Goal: Task Accomplishment & Management: Complete application form

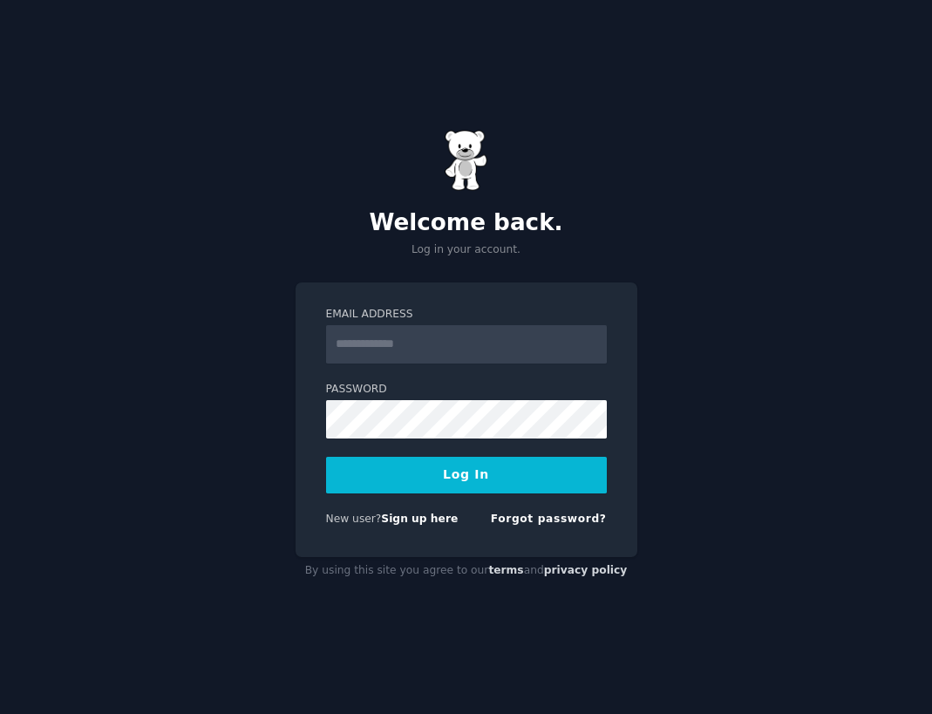
click at [412, 350] on input "Email Address" at bounding box center [466, 344] width 281 height 38
type input "**********"
click at [454, 480] on button "Log In" at bounding box center [466, 475] width 281 height 37
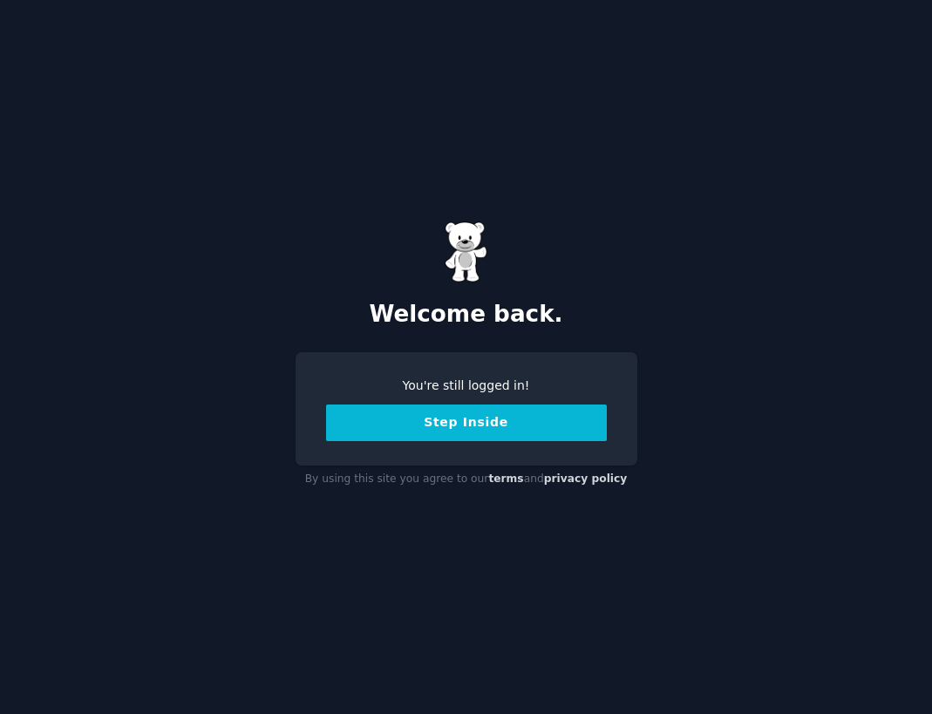
click at [425, 433] on button "Step Inside" at bounding box center [466, 423] width 281 height 37
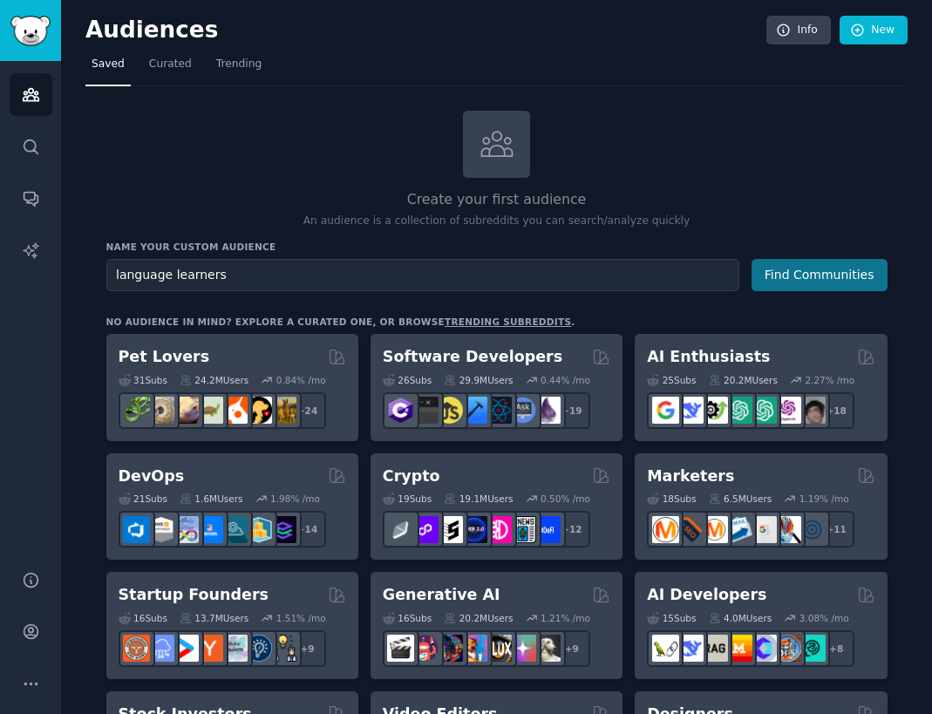
type input "language learners"
click at [809, 278] on button "Find Communities" at bounding box center [820, 275] width 136 height 32
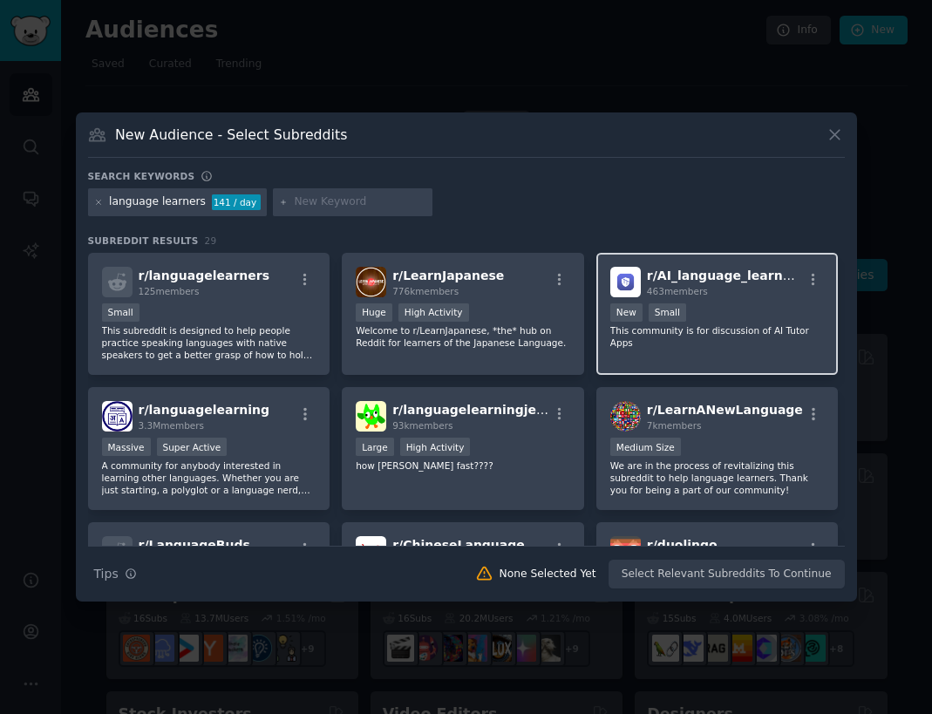
click at [747, 278] on span "r/ AI_language_learners" at bounding box center [726, 276] width 158 height 14
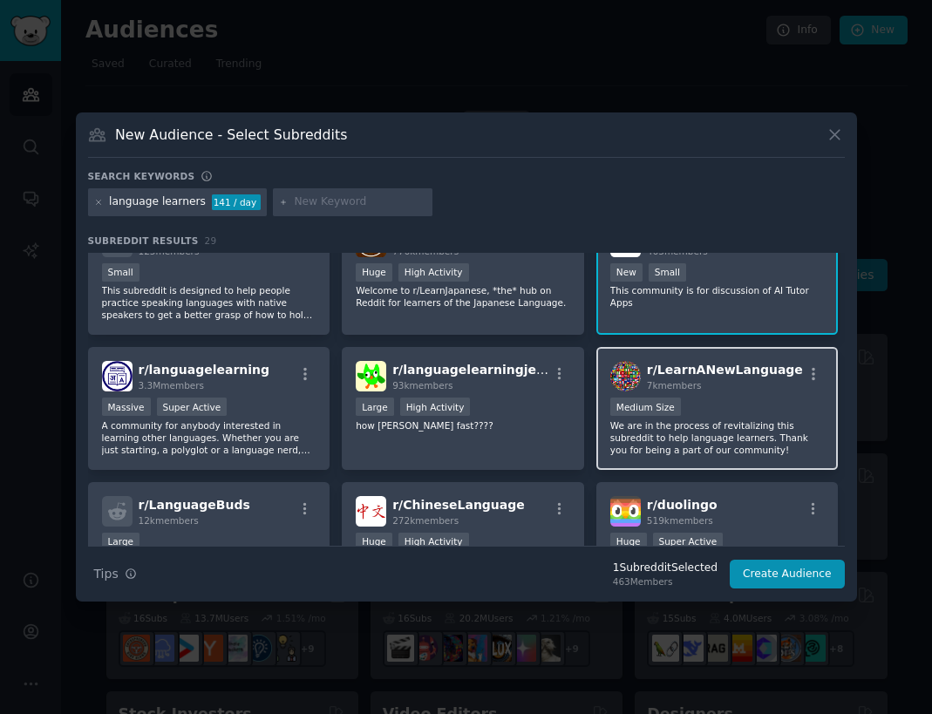
scroll to position [38, 0]
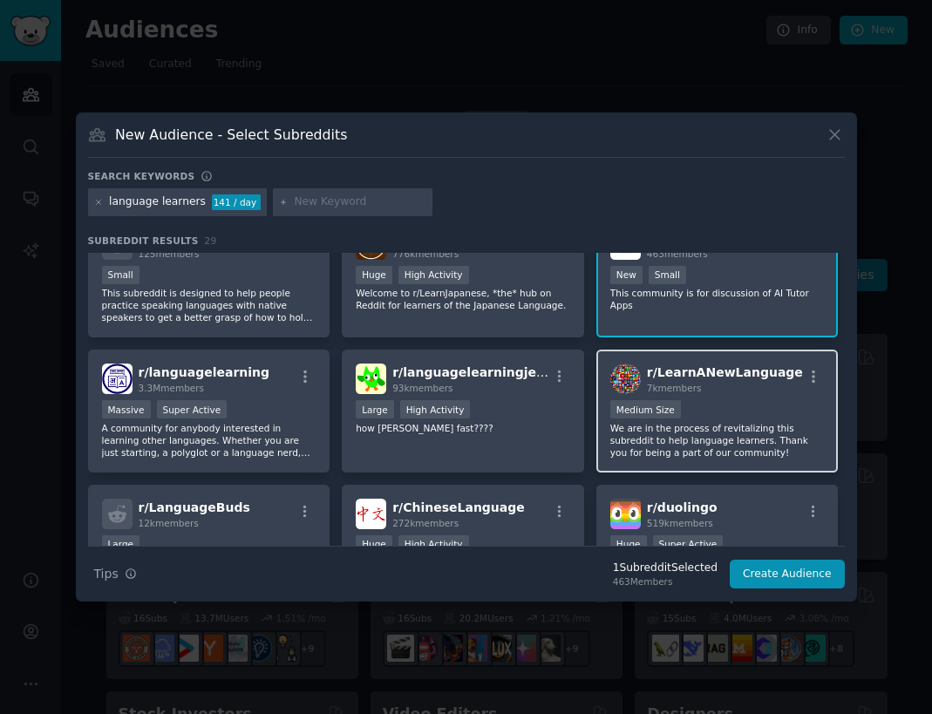
click at [741, 397] on div "r/ LearnANewLanguage 7k members Medium Size We are in the process of revitalizi…" at bounding box center [718, 411] width 242 height 123
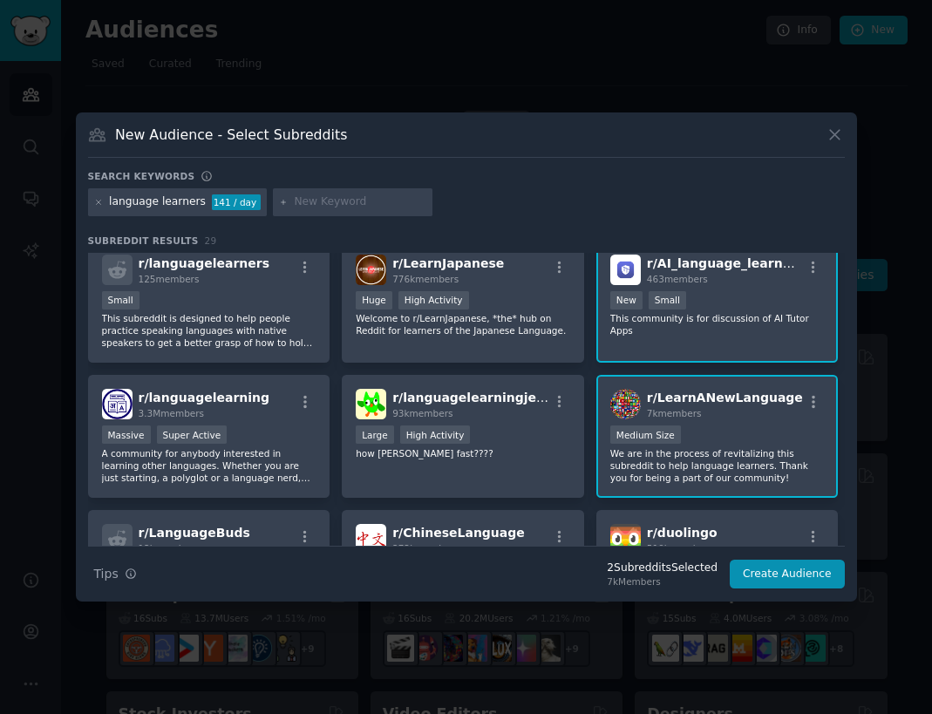
scroll to position [0, 0]
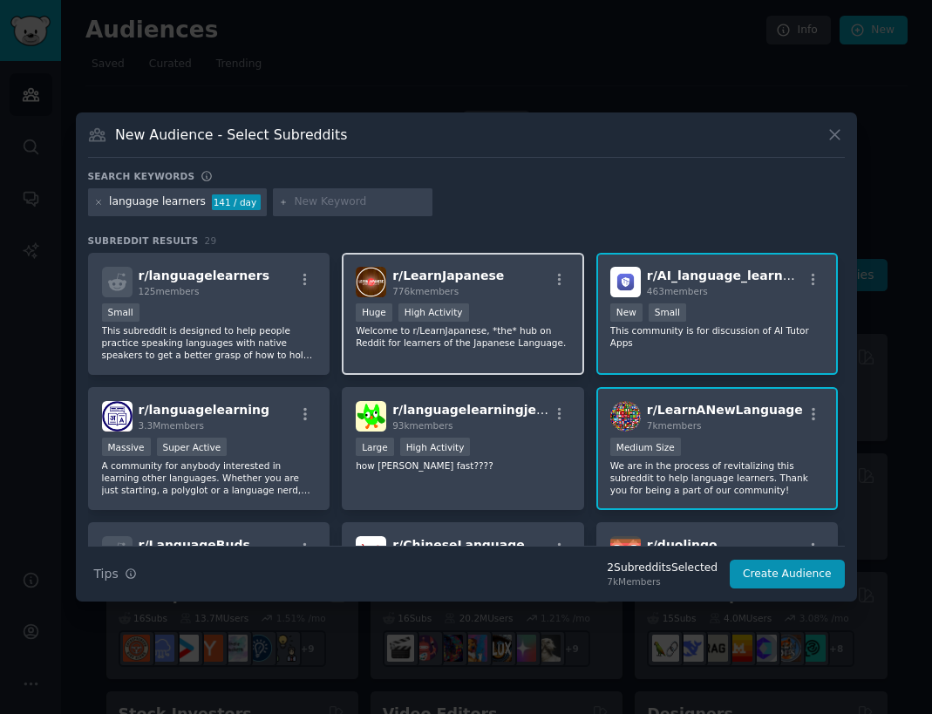
click at [491, 337] on p "Welcome to r/LearnJapanese, *the* hub on Reddit for learners of the Japanese La…" at bounding box center [463, 336] width 215 height 24
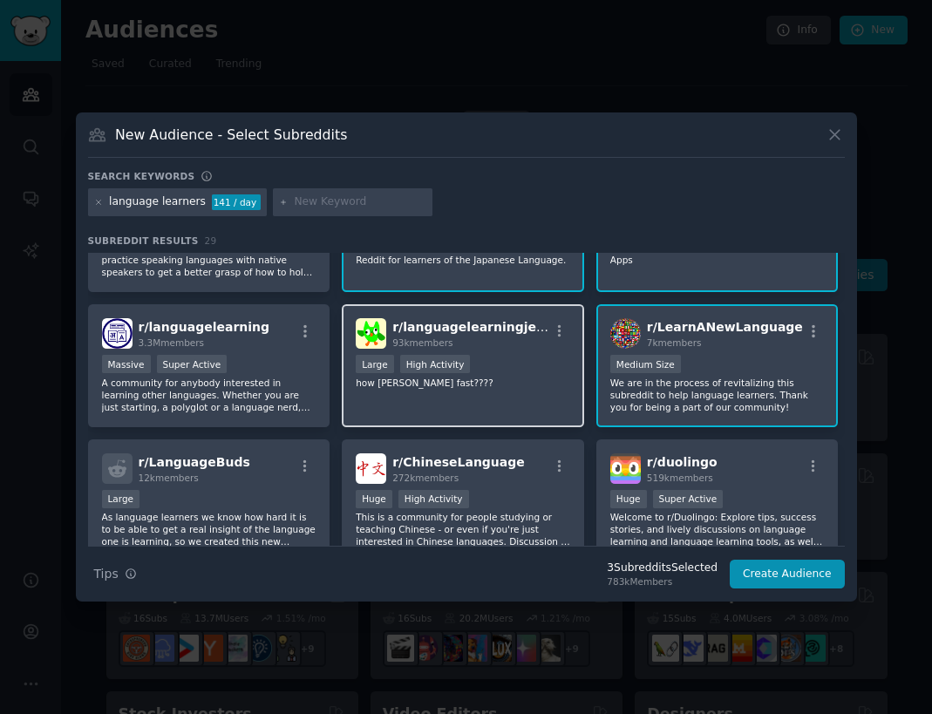
scroll to position [92, 0]
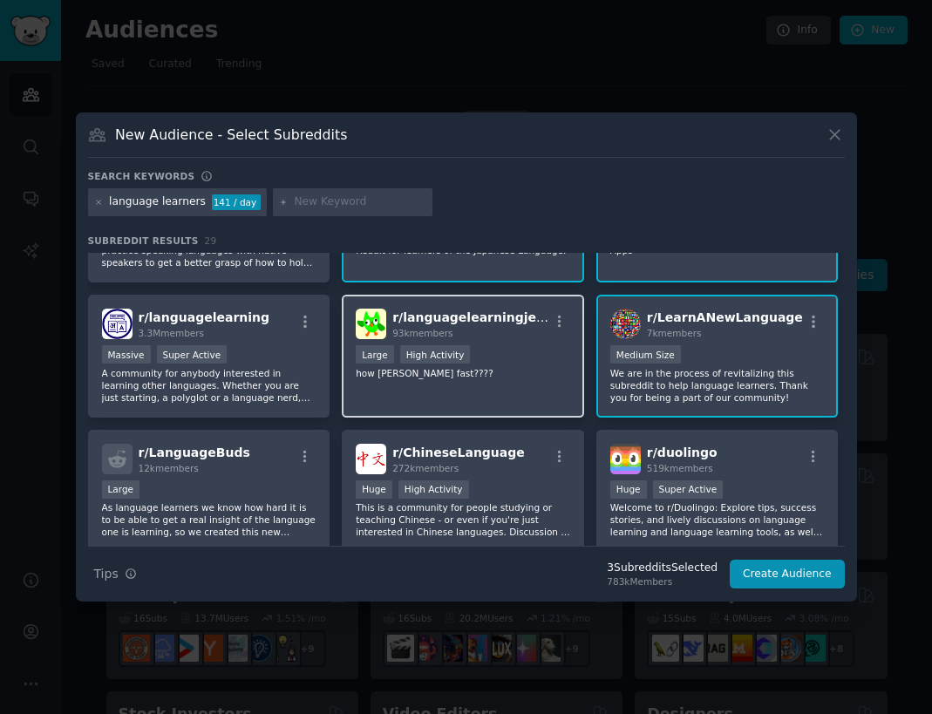
click at [488, 393] on div "r/ languagelearningjerk 93k members 10,000 - 100,000 members Large High Activit…" at bounding box center [463, 356] width 242 height 123
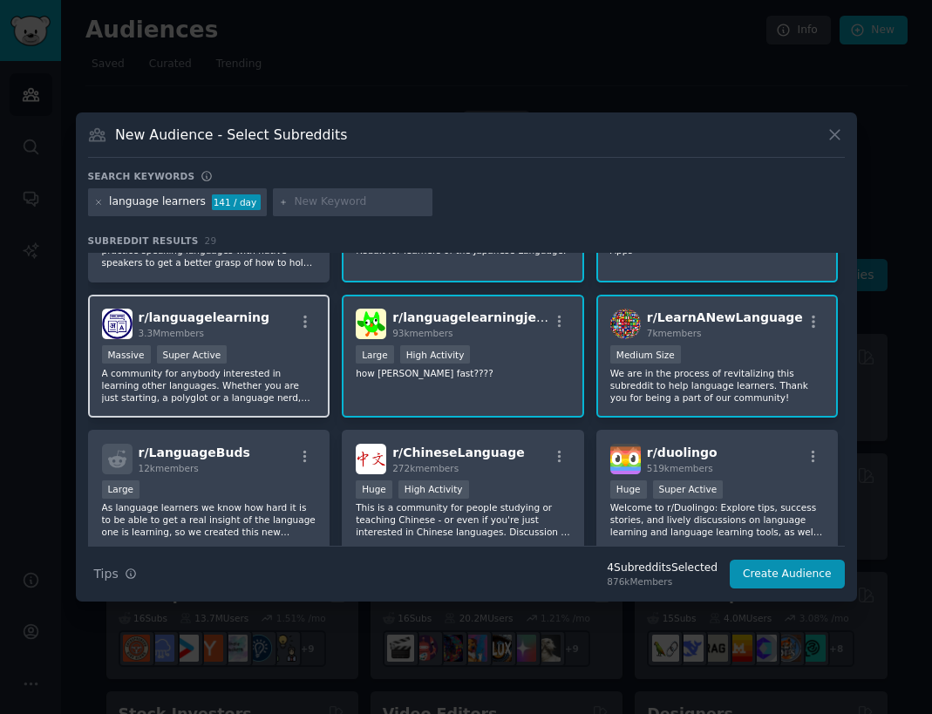
click at [283, 383] on p "A community for anybody interested in learning other languages. Whether you are…" at bounding box center [209, 385] width 215 height 37
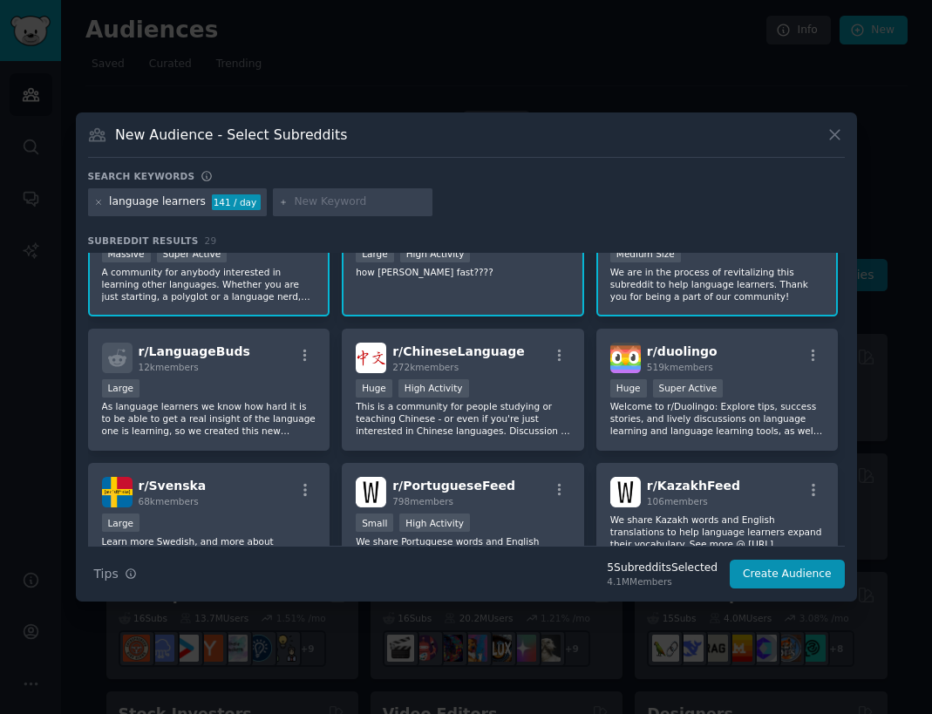
scroll to position [201, 0]
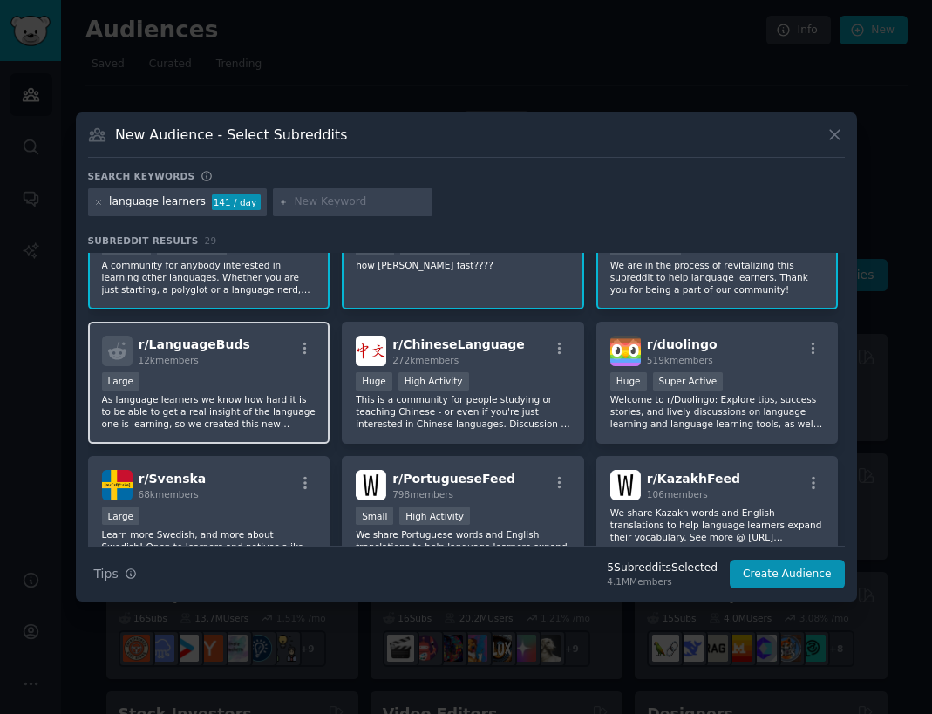
click at [253, 406] on p "As language learners we know how hard it is to be able to get a real insight of…" at bounding box center [209, 411] width 215 height 37
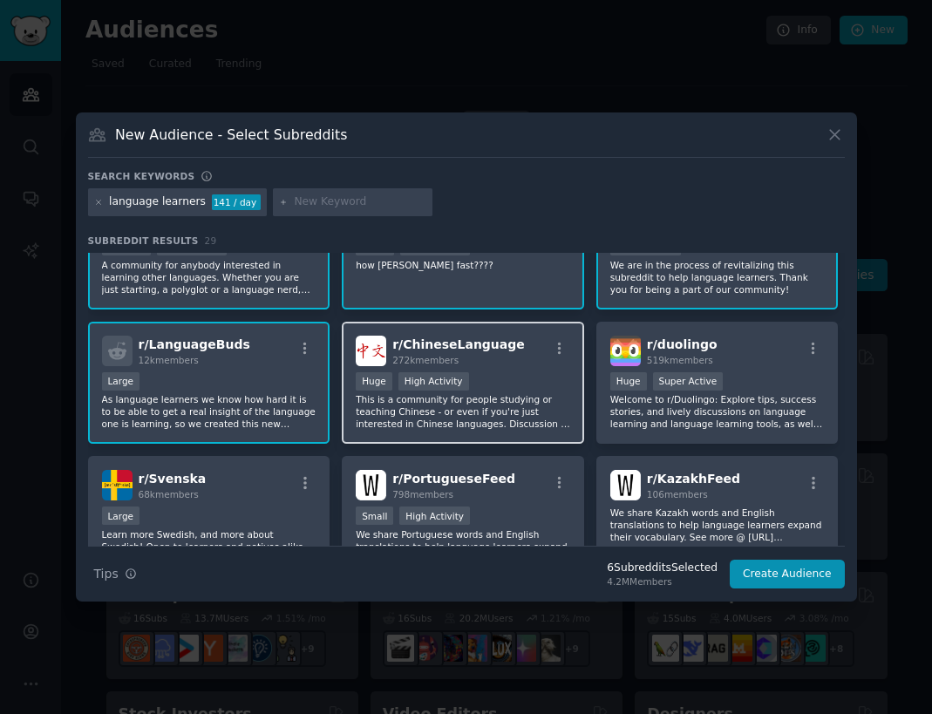
click at [510, 415] on p "This is a community for people studying or teaching Chinese - or even if you're…" at bounding box center [463, 411] width 215 height 37
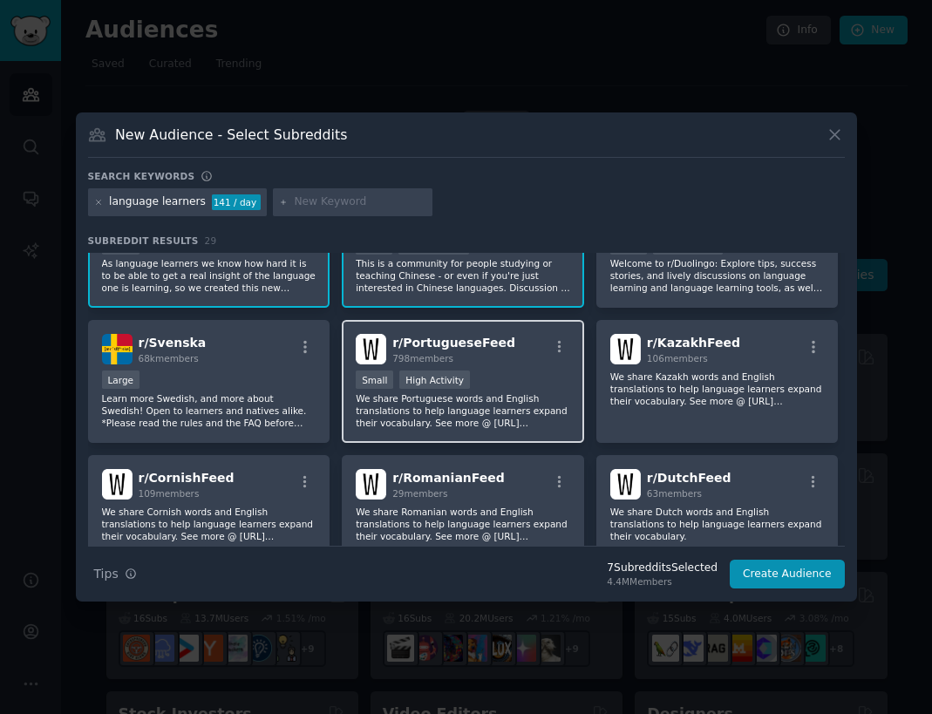
scroll to position [326, 0]
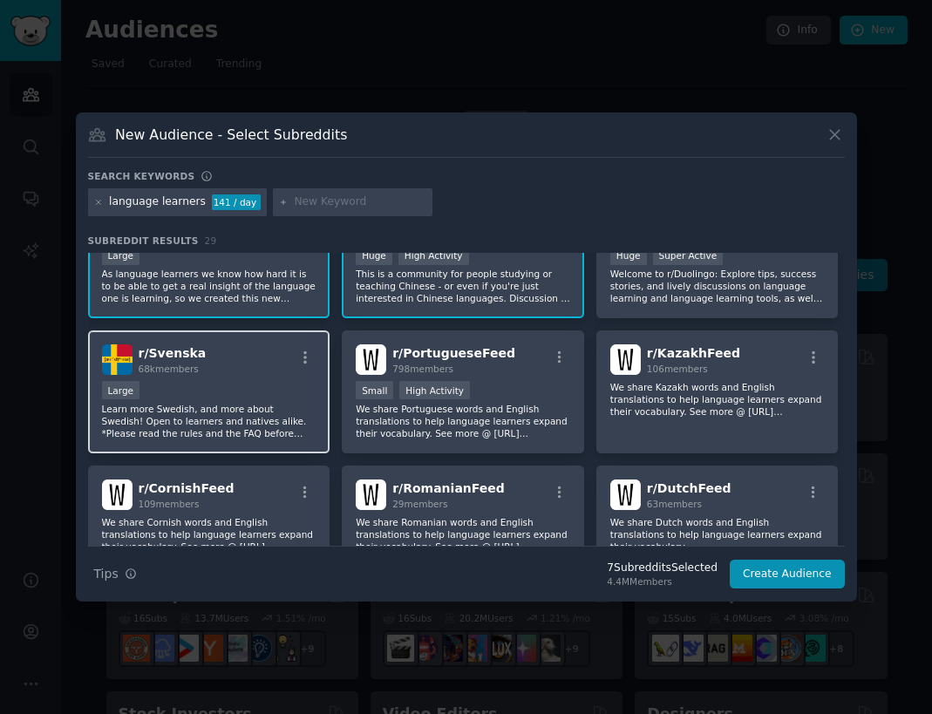
click at [273, 415] on p "Learn more Swedish, and more about Swedish! Open to learners and natives alike.…" at bounding box center [209, 421] width 215 height 37
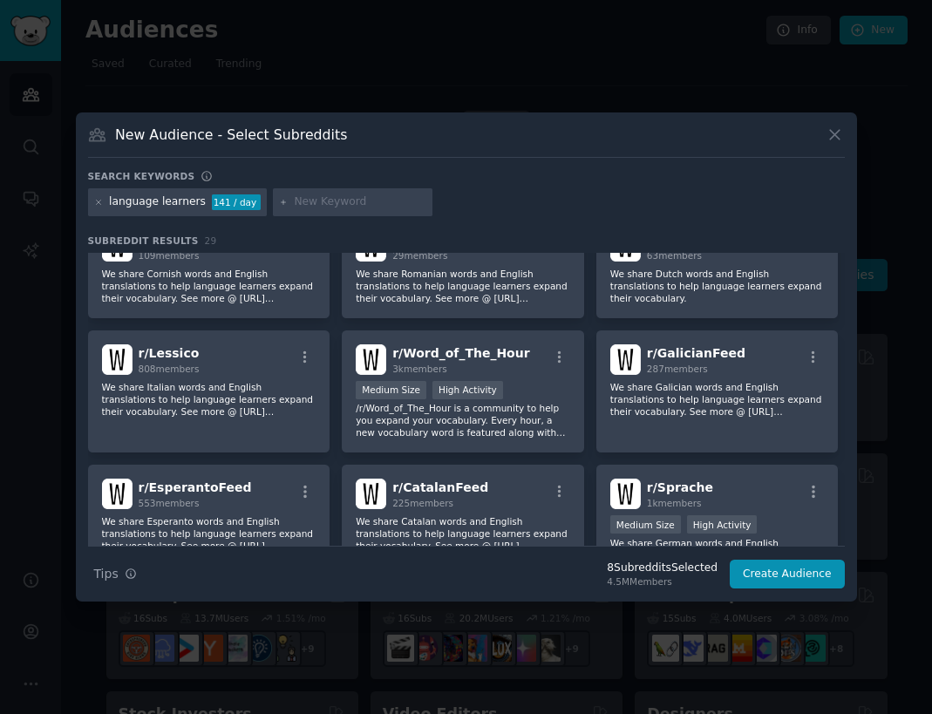
scroll to position [0, 0]
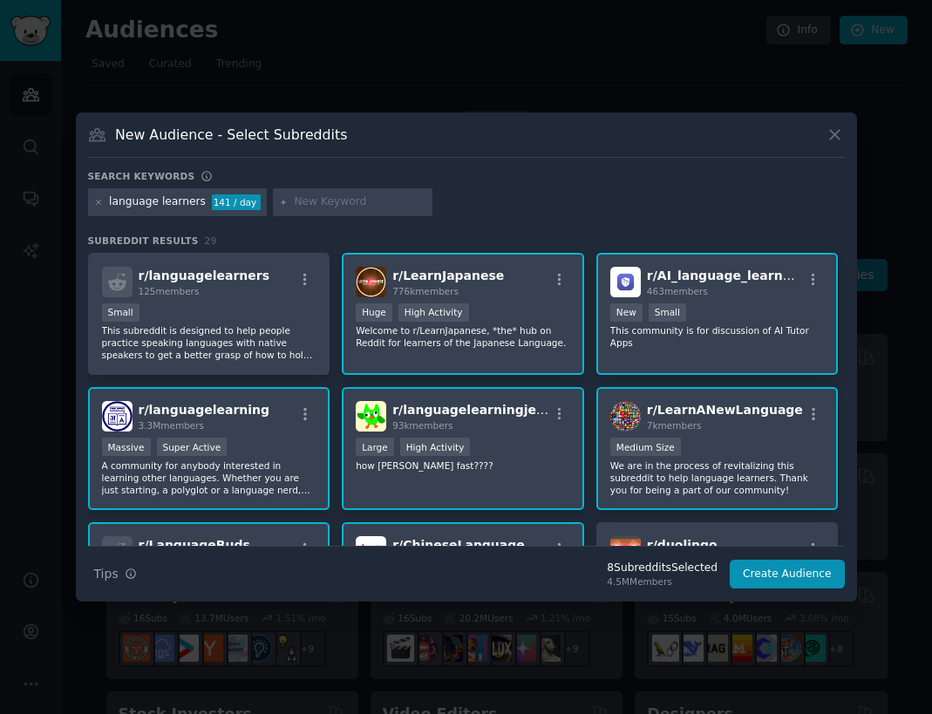
click at [167, 203] on div "language learners" at bounding box center [157, 203] width 97 height 16
click at [341, 203] on input "text" at bounding box center [360, 203] width 133 height 16
type input "español"
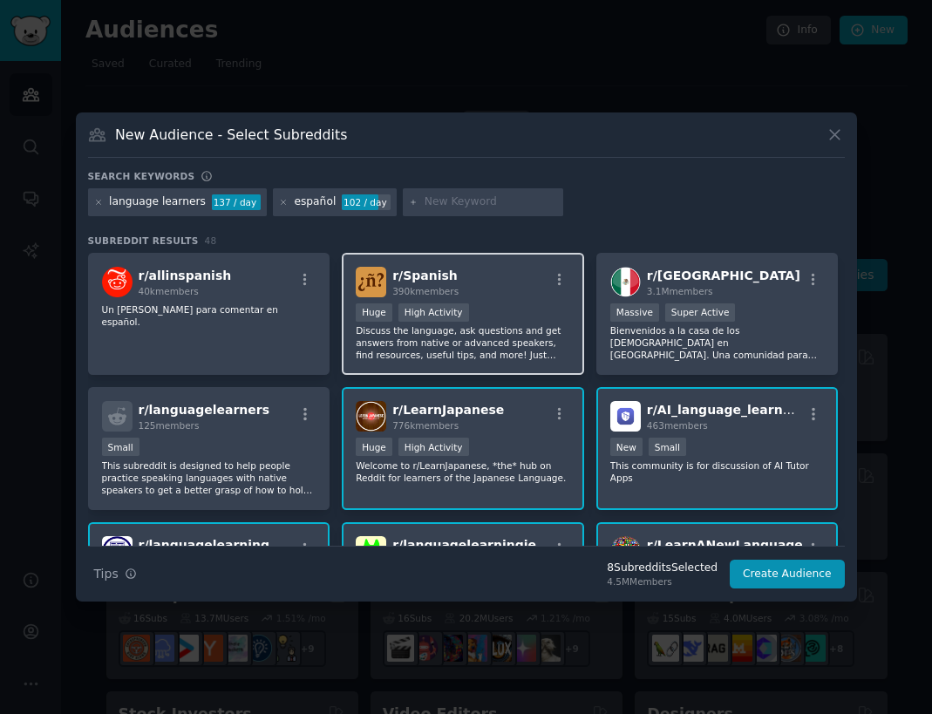
click at [516, 336] on p "Discuss the language, ask questions and get answers from native or advanced spe…" at bounding box center [463, 342] width 215 height 37
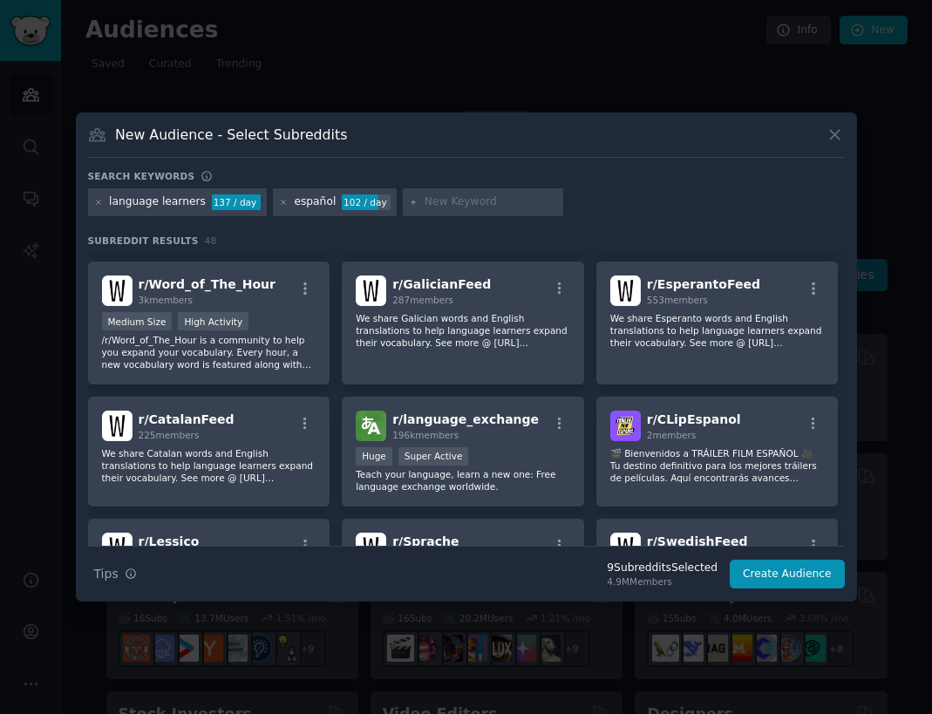
scroll to position [1046, 0]
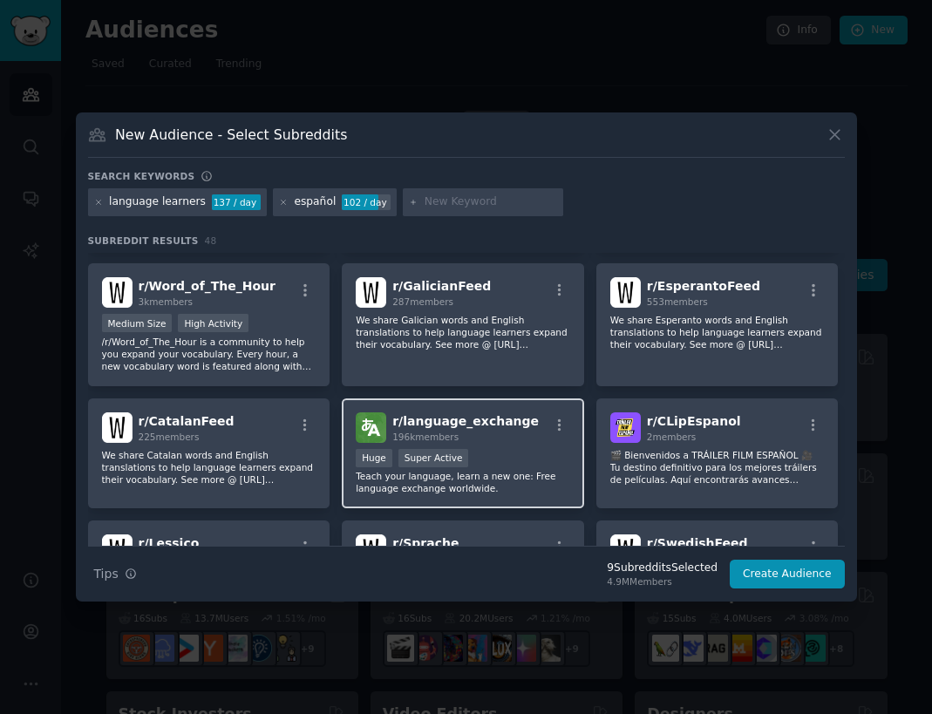
click at [531, 464] on div "Huge Super Active" at bounding box center [463, 460] width 215 height 22
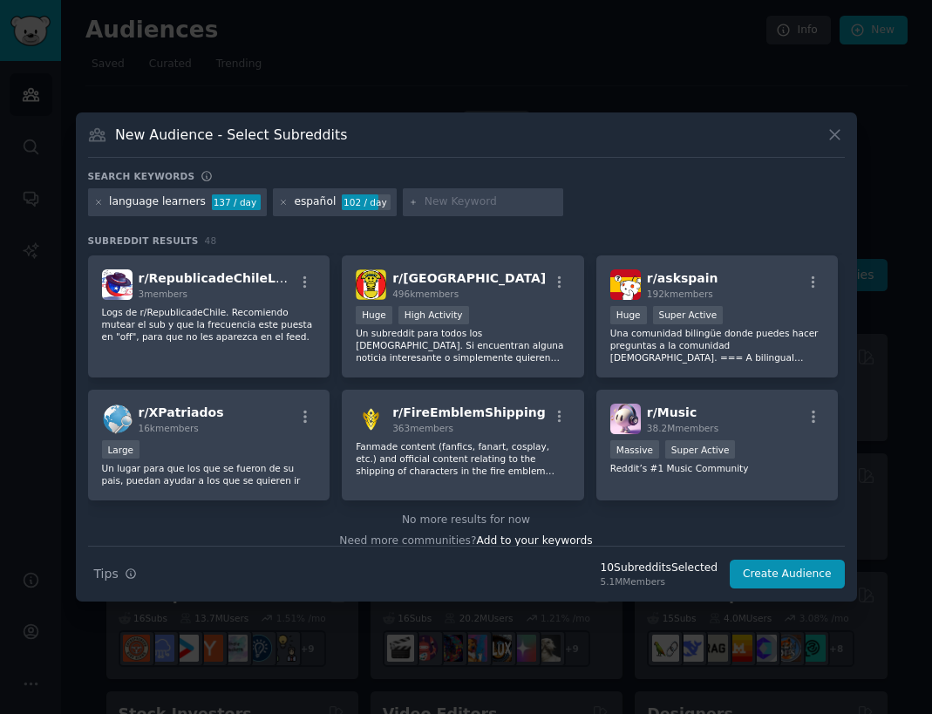
scroll to position [1826, 0]
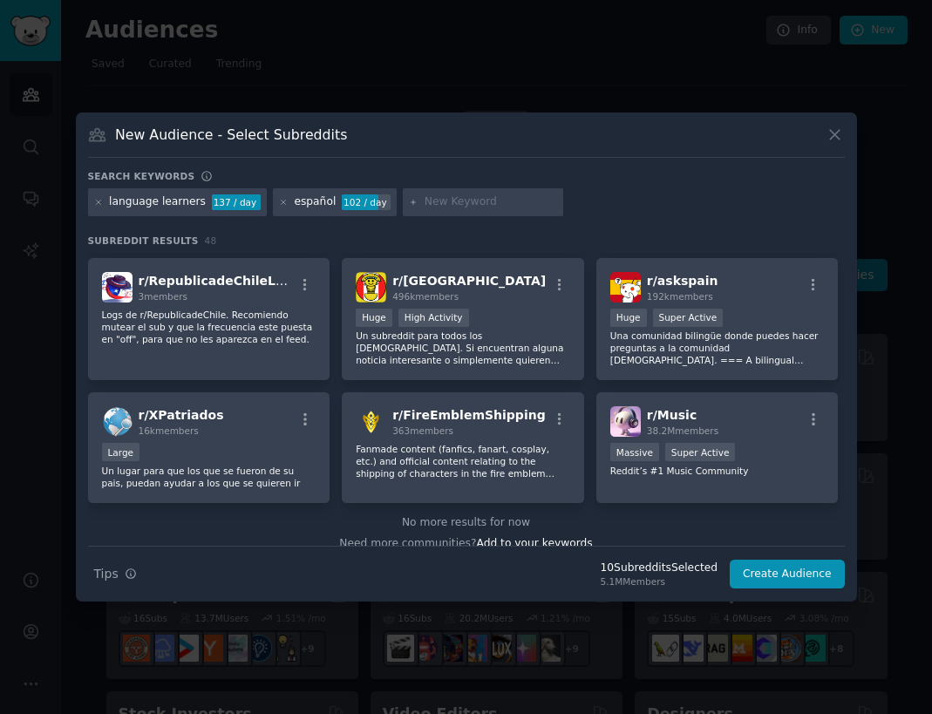
click at [502, 202] on input "text" at bounding box center [491, 203] width 133 height 16
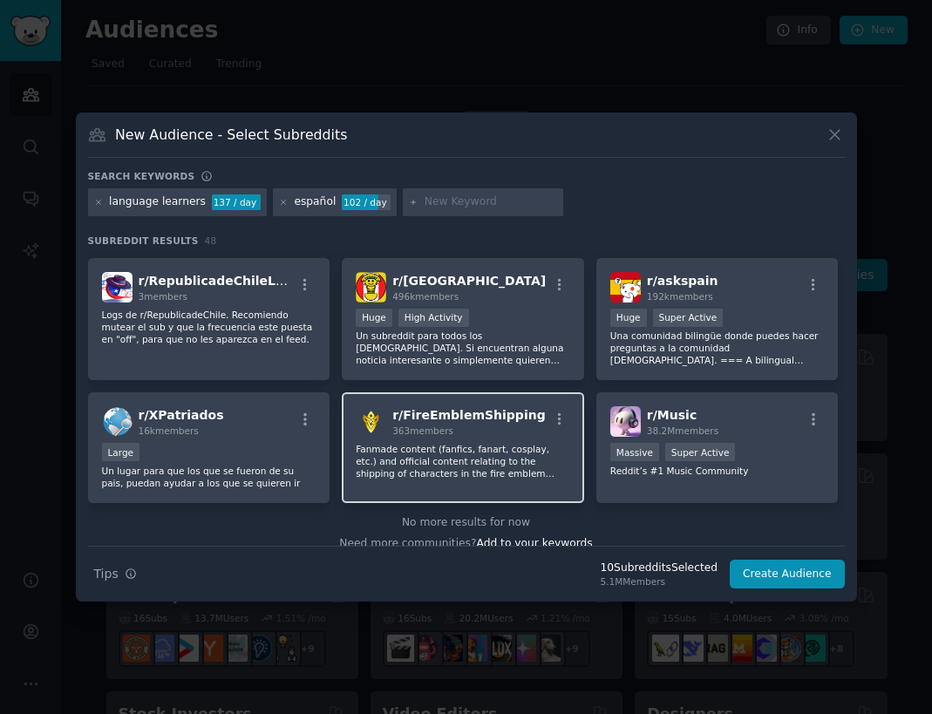
scroll to position [1845, 0]
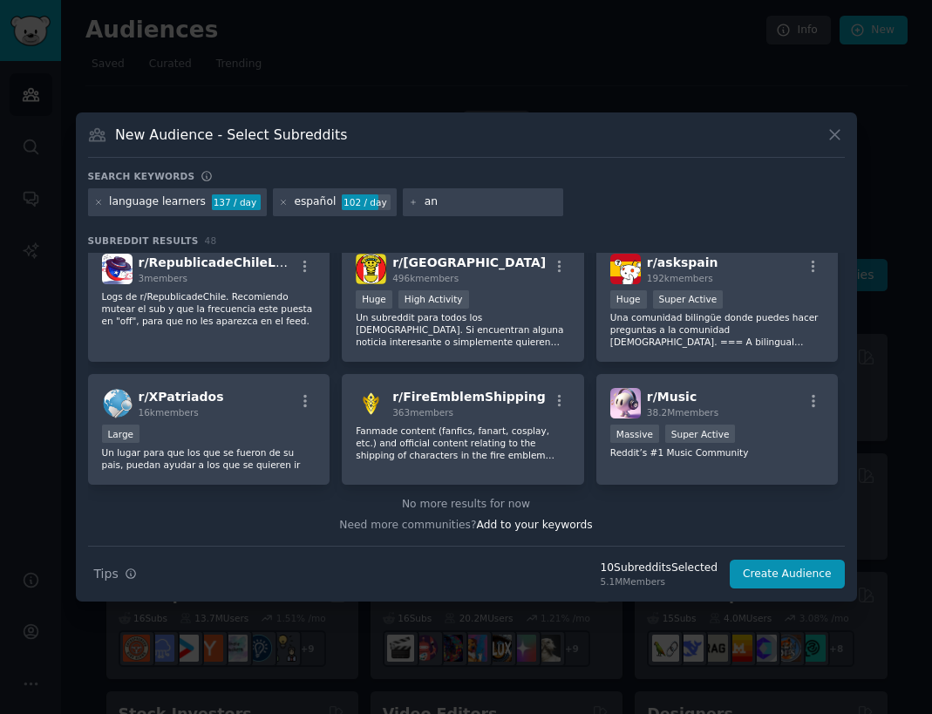
type input "a"
type input "pimsleur"
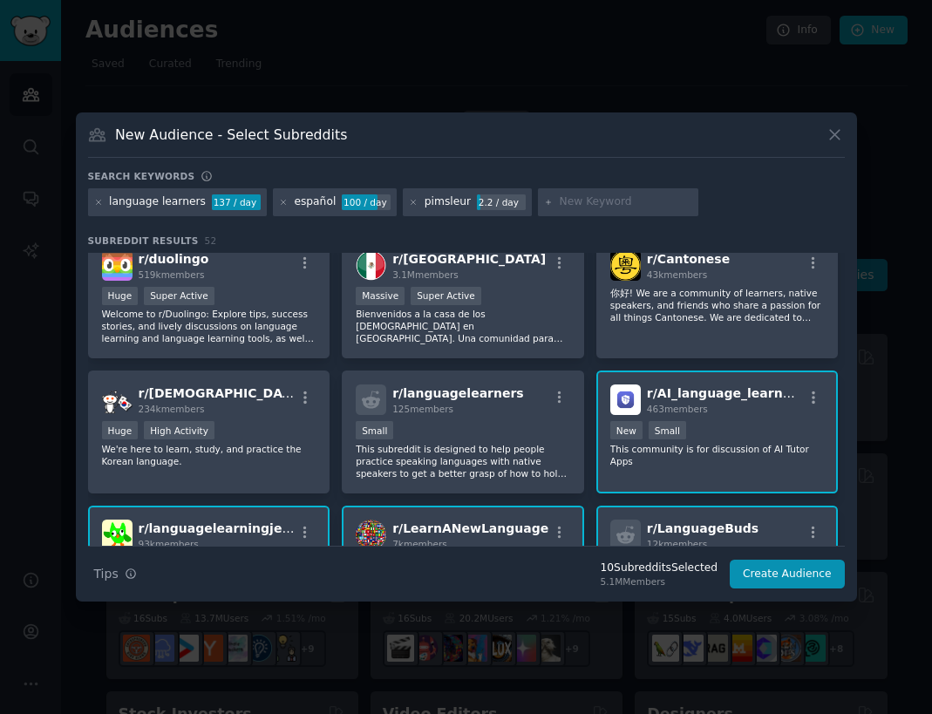
scroll to position [292, 0]
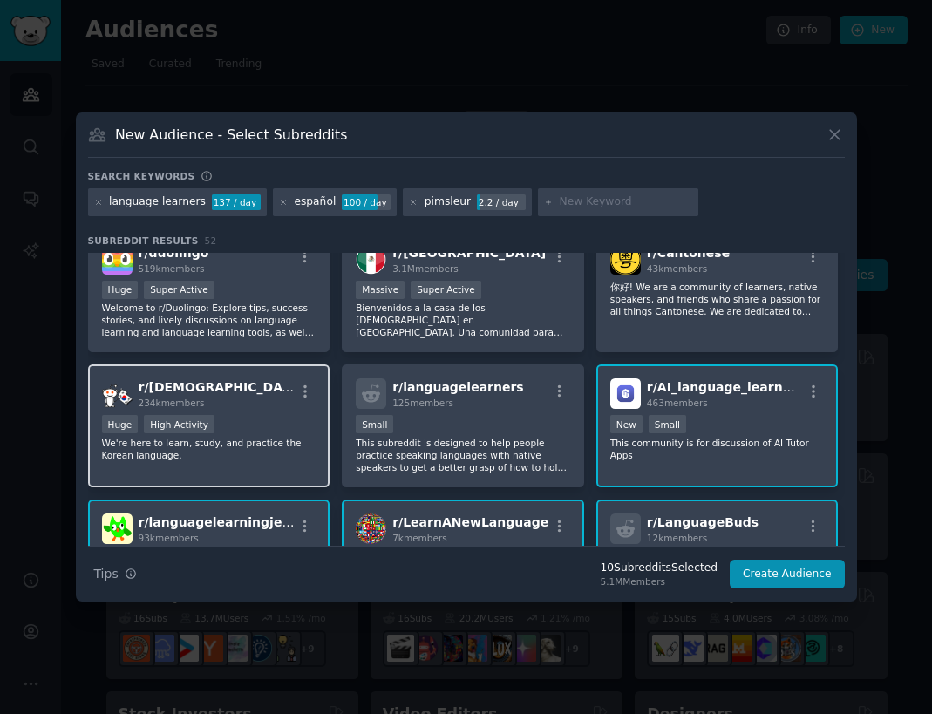
click at [269, 430] on div "Huge High Activity" at bounding box center [209, 426] width 215 height 22
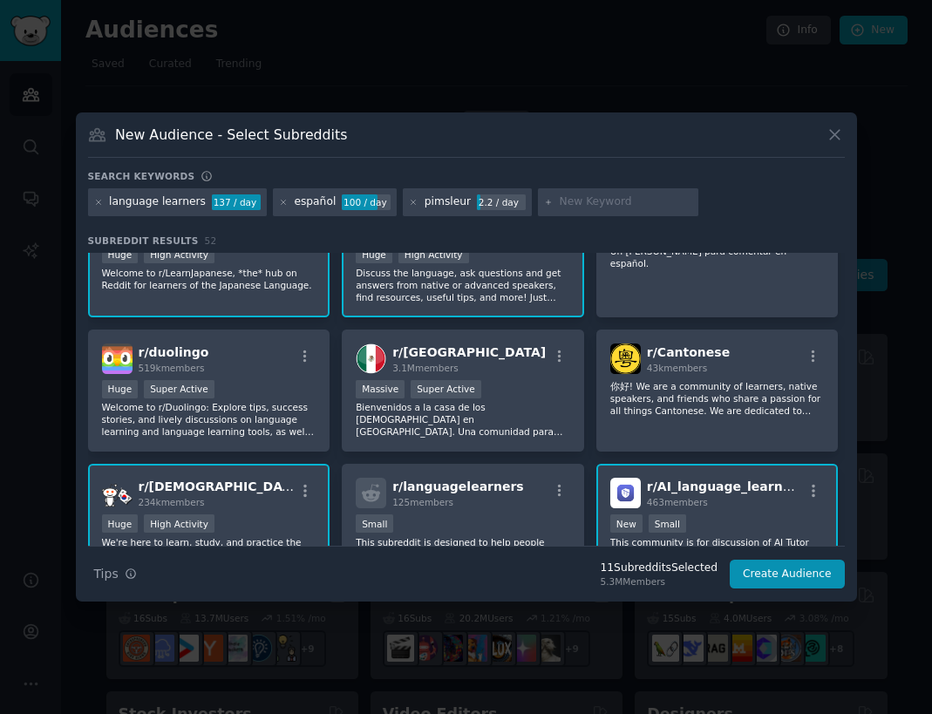
scroll to position [188, 0]
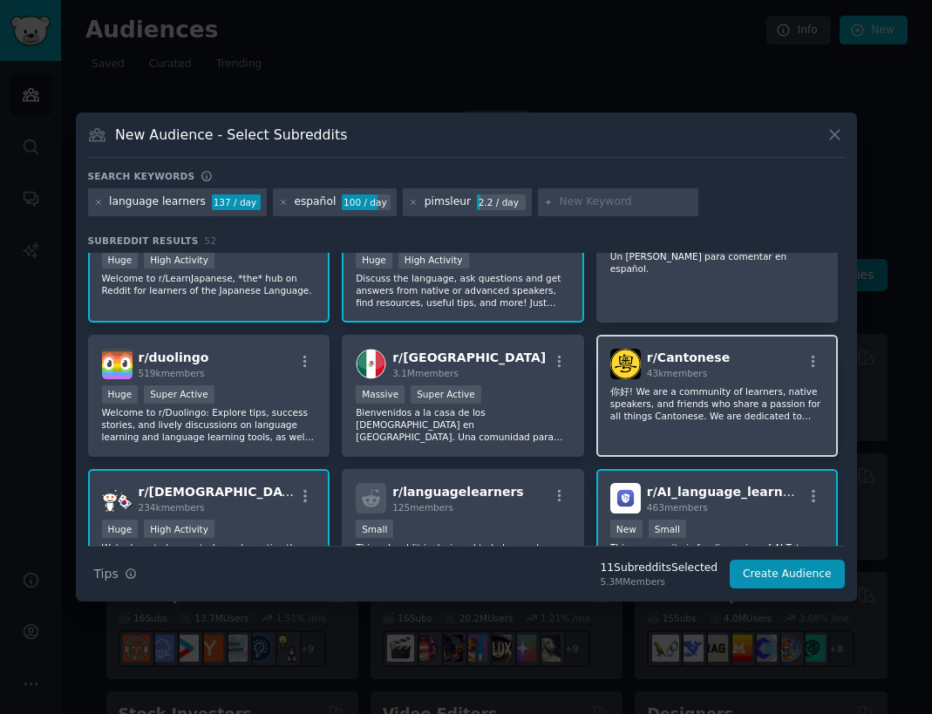
click at [708, 401] on p "你好! We are a community of learners, native speakers, and friends who share a pa…" at bounding box center [718, 404] width 215 height 37
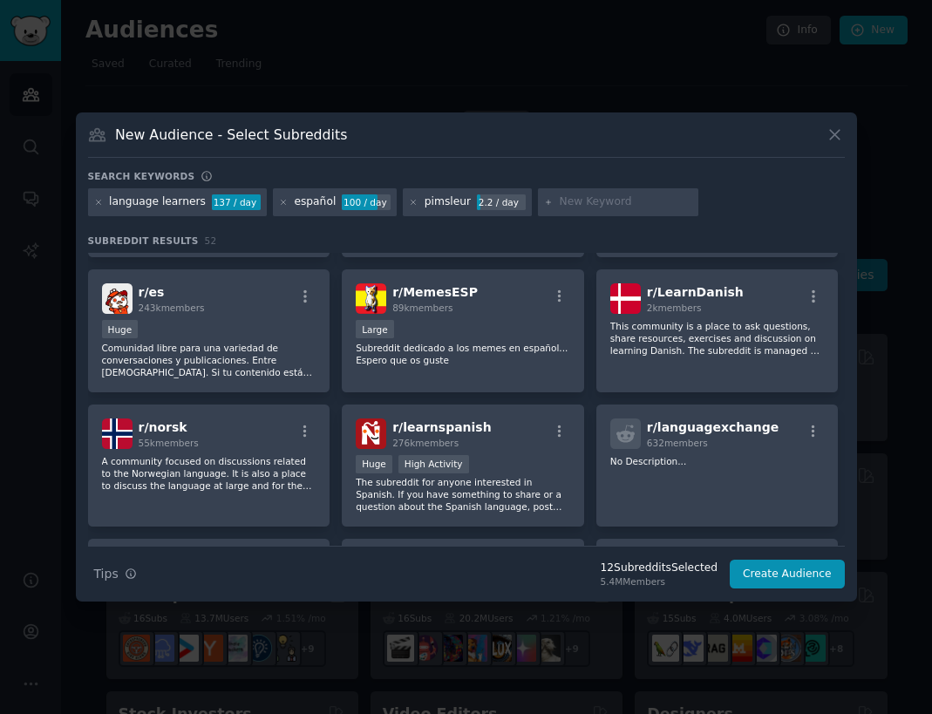
scroll to position [923, 0]
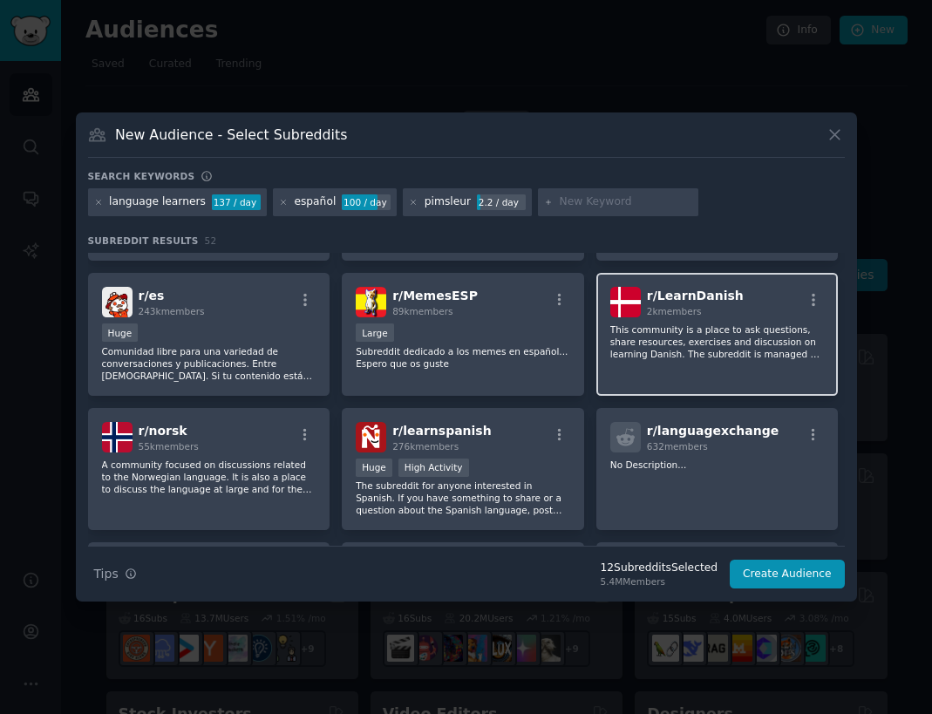
click at [688, 353] on p "This community is a place to ask questions, share resources, exercises and disc…" at bounding box center [718, 342] width 215 height 37
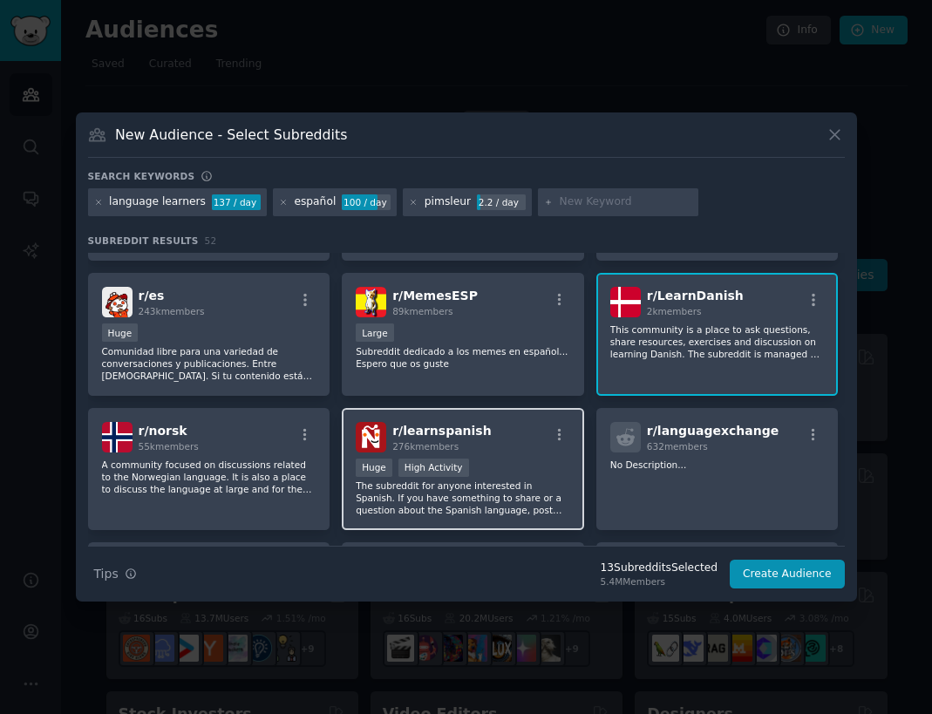
click at [509, 434] on div "r/ learnspanish 276k members" at bounding box center [463, 437] width 215 height 31
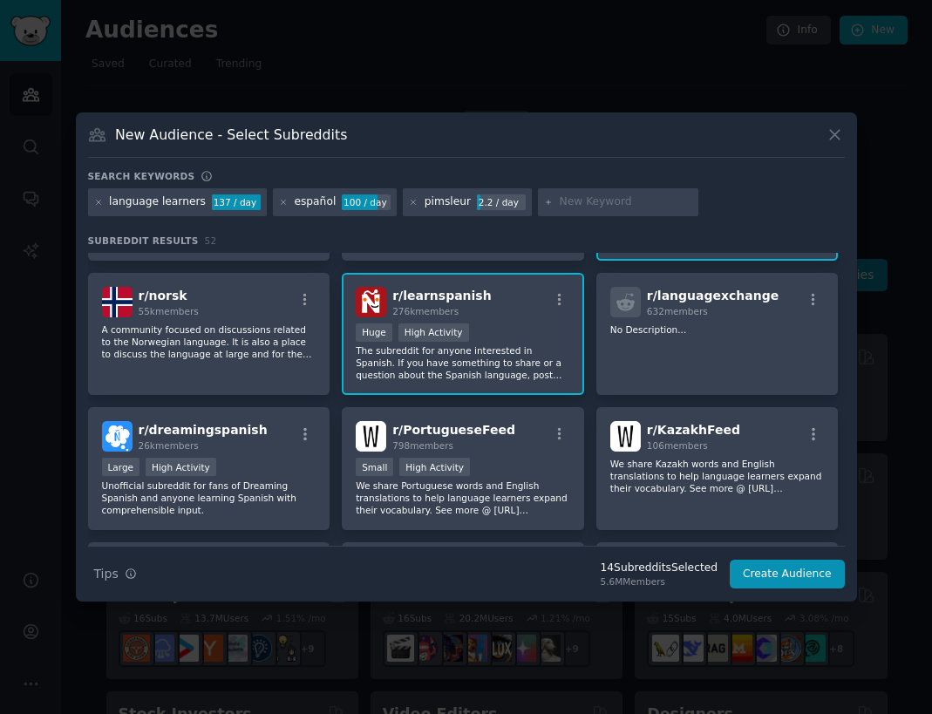
scroll to position [1056, 0]
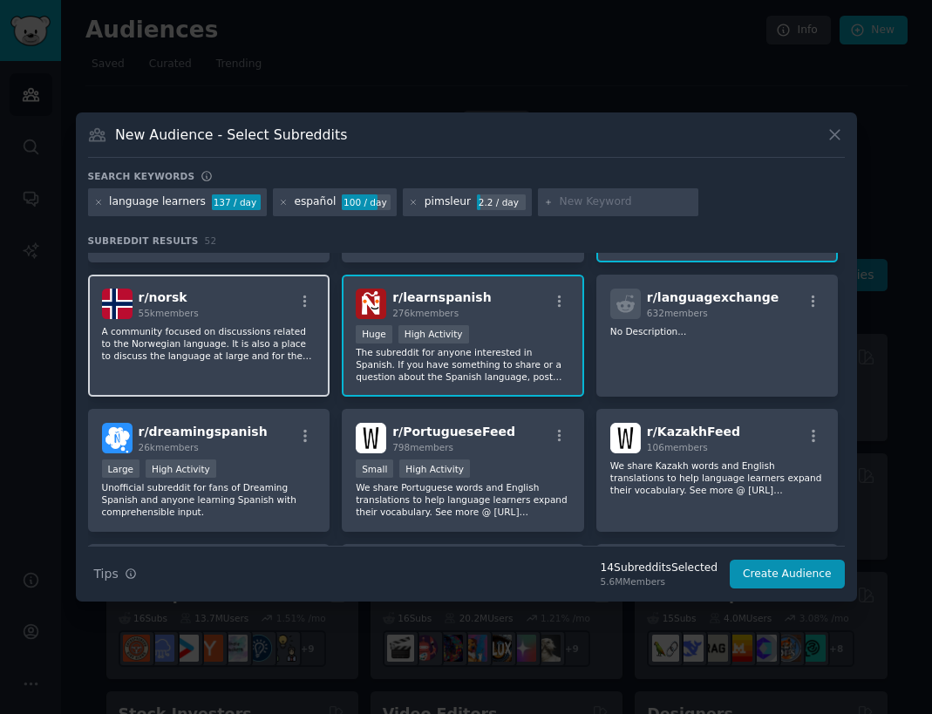
click at [286, 372] on div "r/ norsk 55k members A community focused on discussions related to the Norwegia…" at bounding box center [209, 336] width 242 height 123
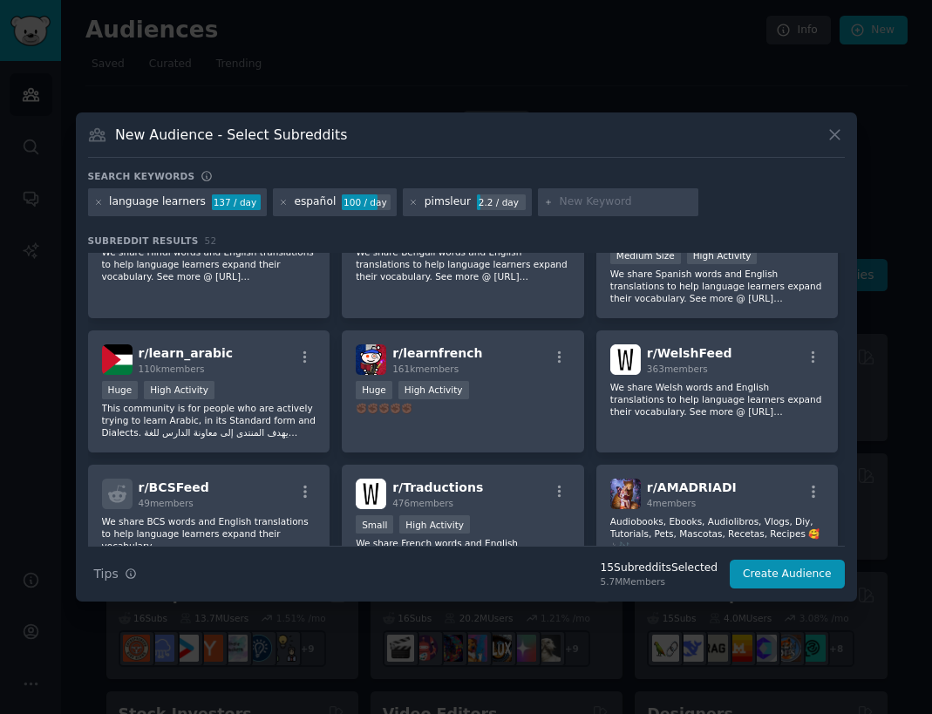
scroll to position [1920, 0]
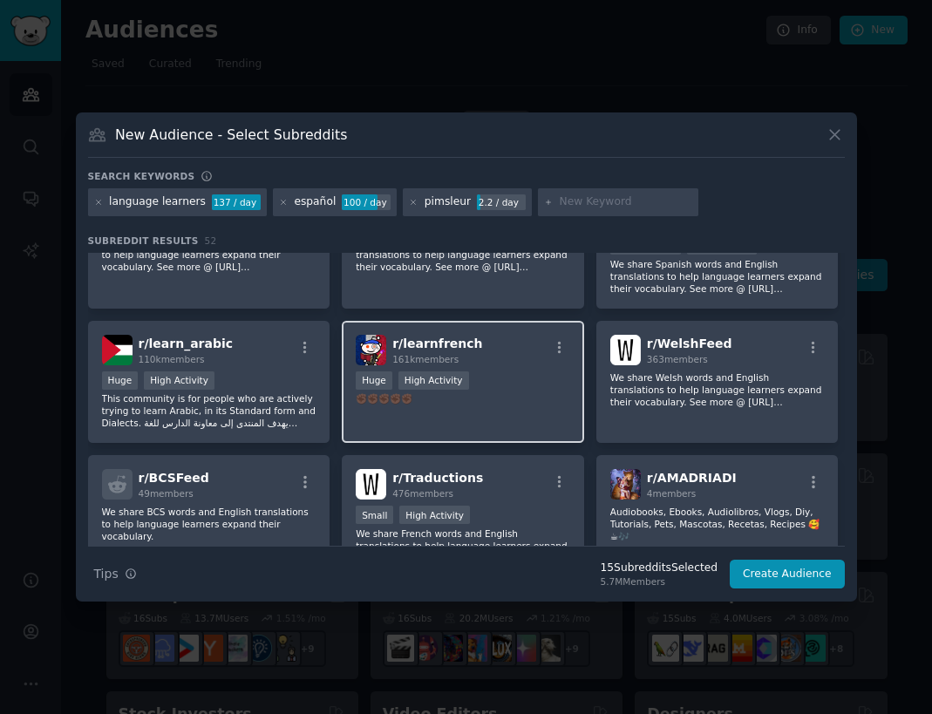
click at [389, 421] on div "r/ learnfrench 161k members Huge High Activity ✊🏿✊🏿✊🏿✊🏿✊🏿" at bounding box center [463, 382] width 242 height 123
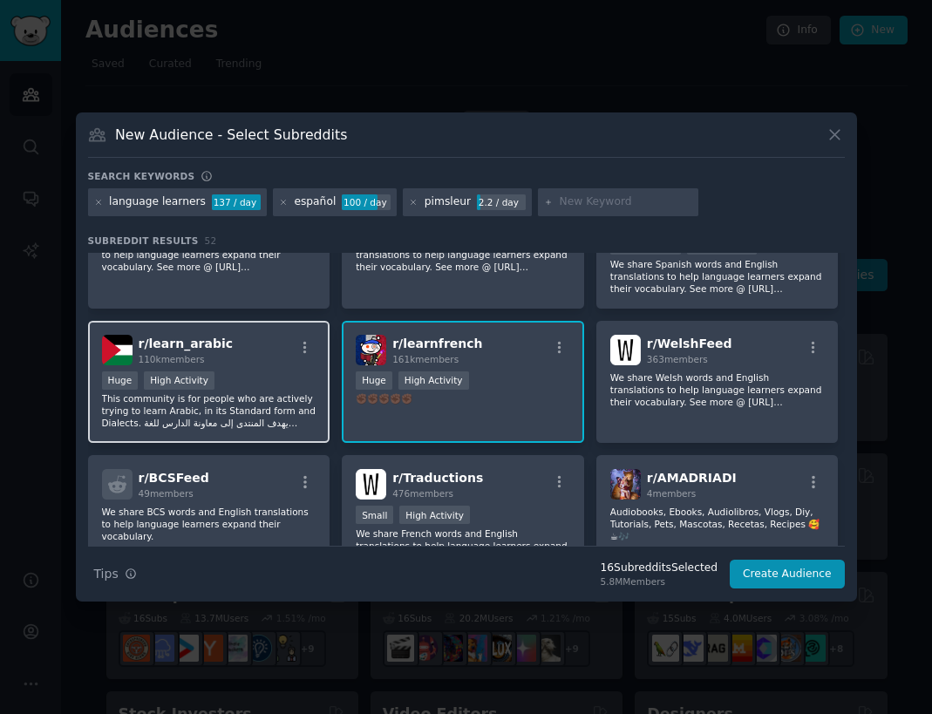
click at [281, 416] on p "This community is for people who are actively trying to learn Arabic, in its St…" at bounding box center [209, 410] width 215 height 37
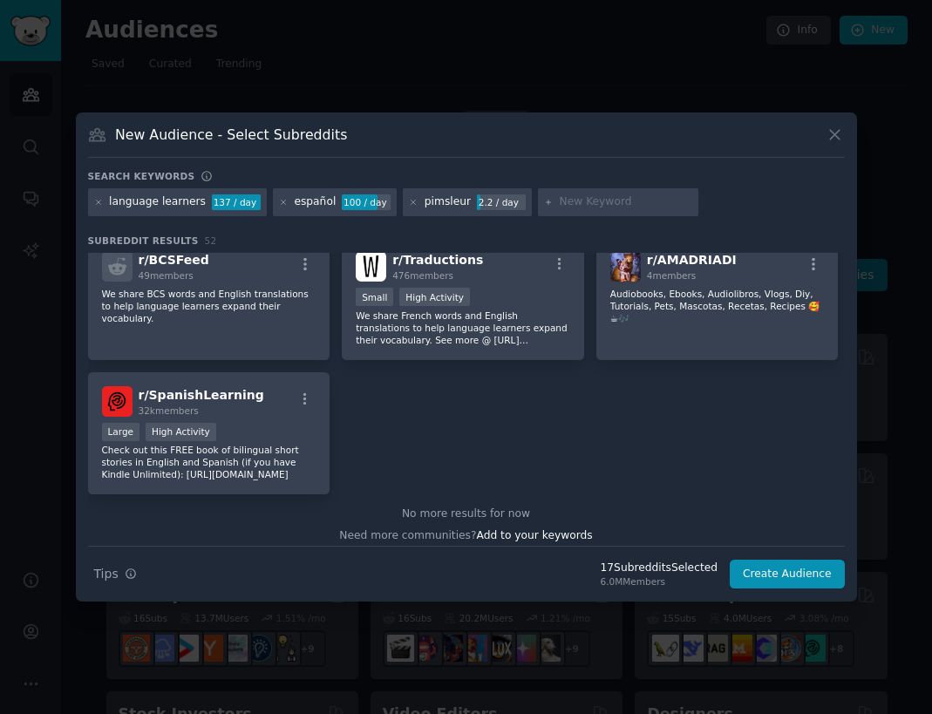
scroll to position [2147, 0]
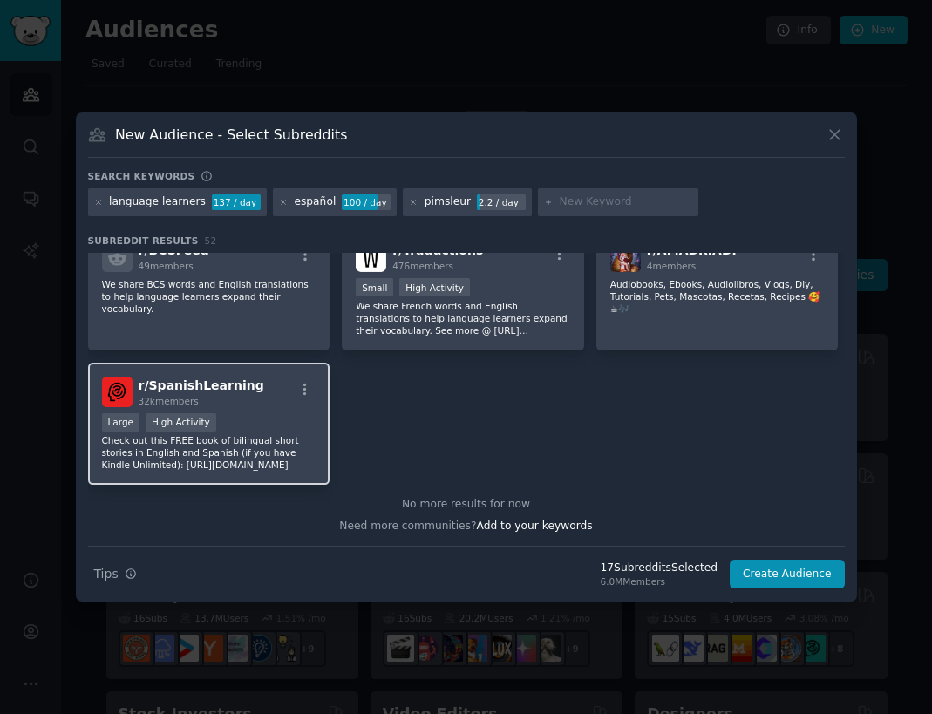
click at [278, 442] on p "Check out this FREE book of bilingual short stories in English and Spanish (if …" at bounding box center [209, 452] width 215 height 37
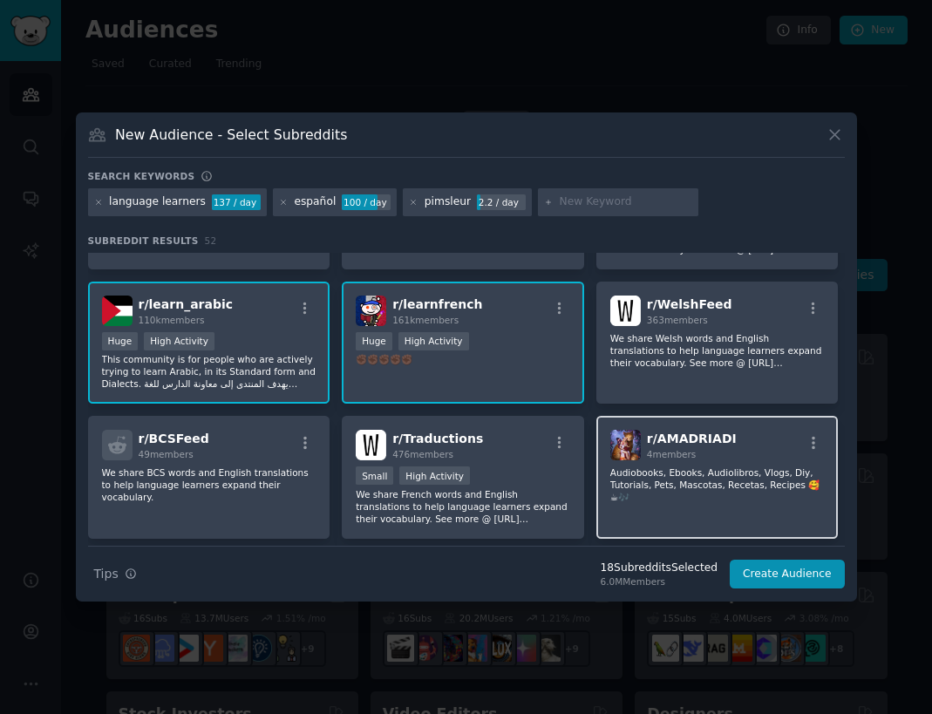
scroll to position [1946, 0]
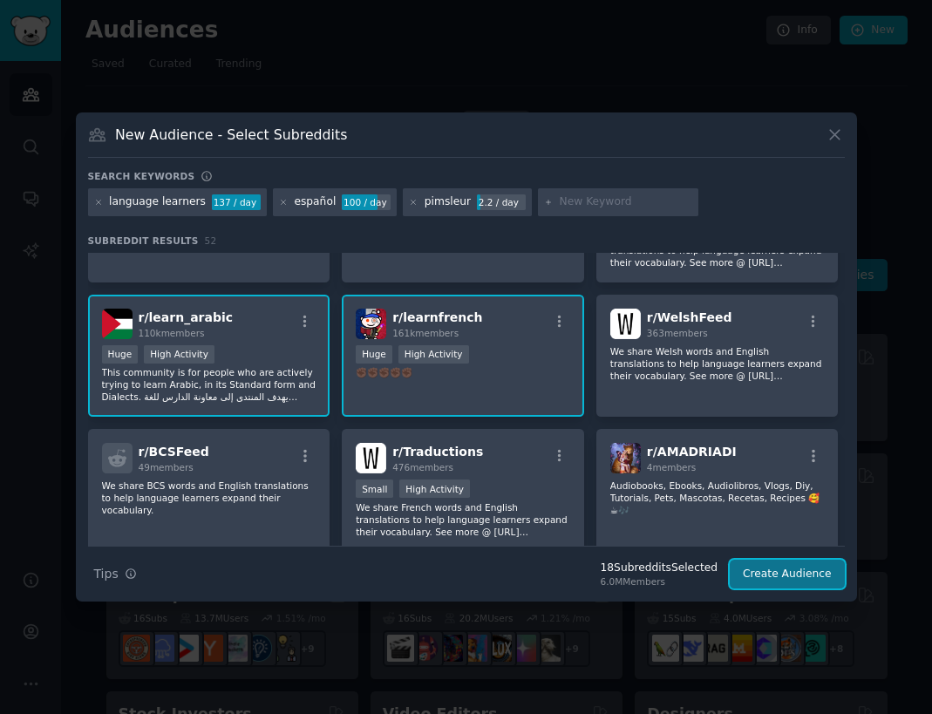
click at [785, 563] on button "Create Audience" at bounding box center [787, 575] width 115 height 30
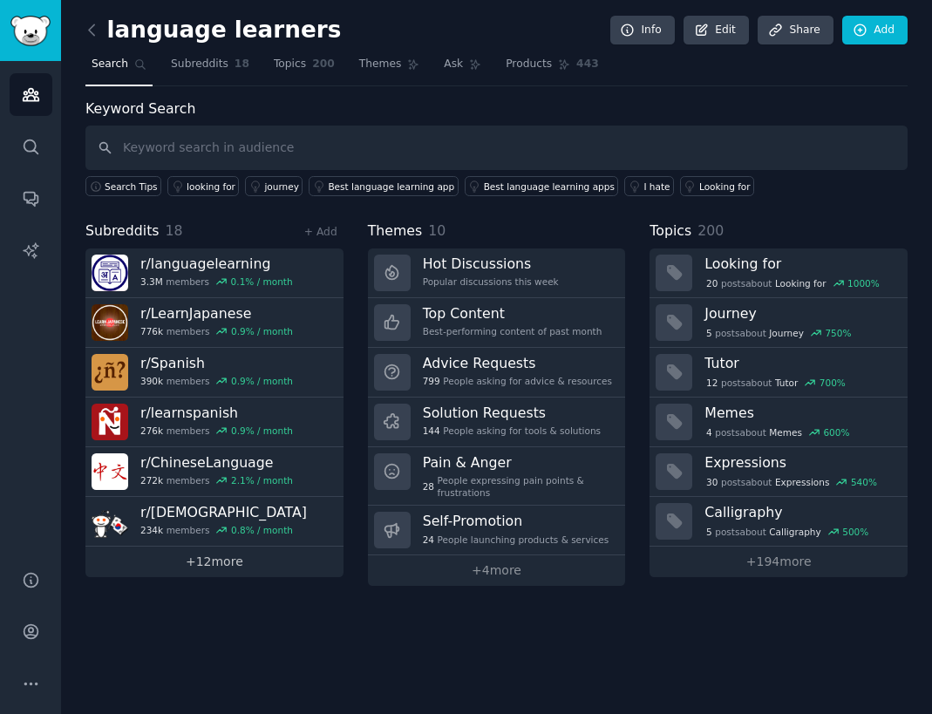
click at [217, 566] on link "+ 12 more" at bounding box center [214, 562] width 258 height 31
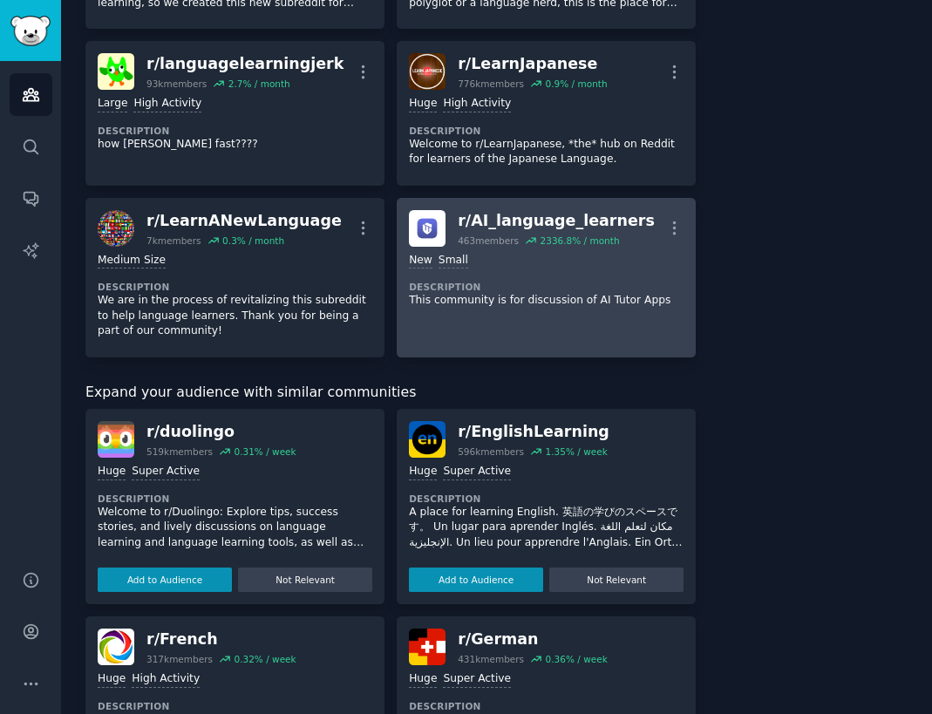
scroll to position [1235, 0]
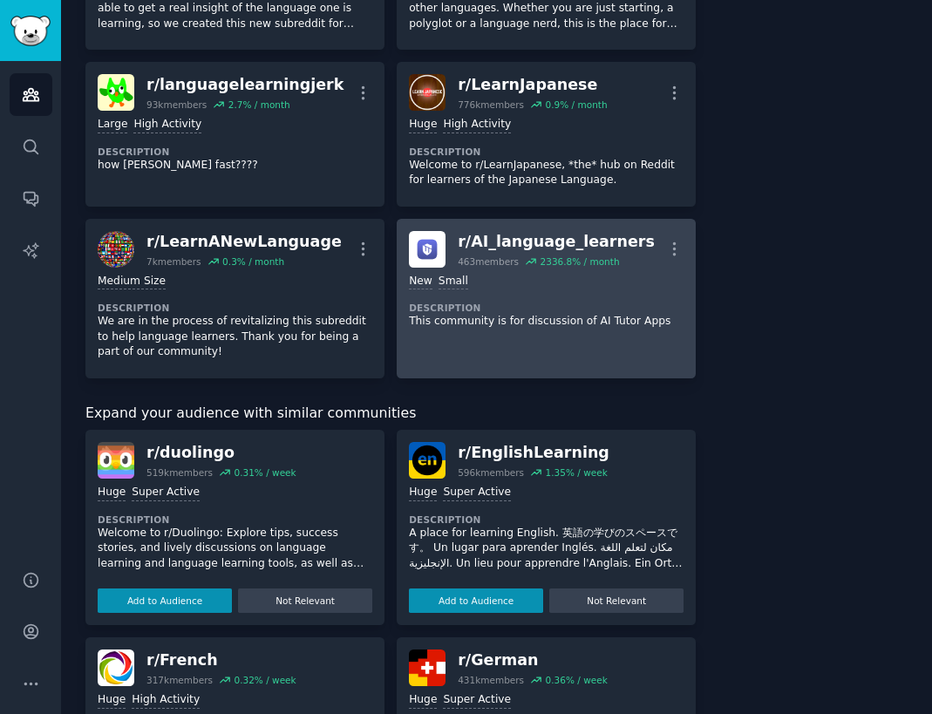
click at [489, 239] on div "r/ AI_language_learners" at bounding box center [556, 242] width 197 height 22
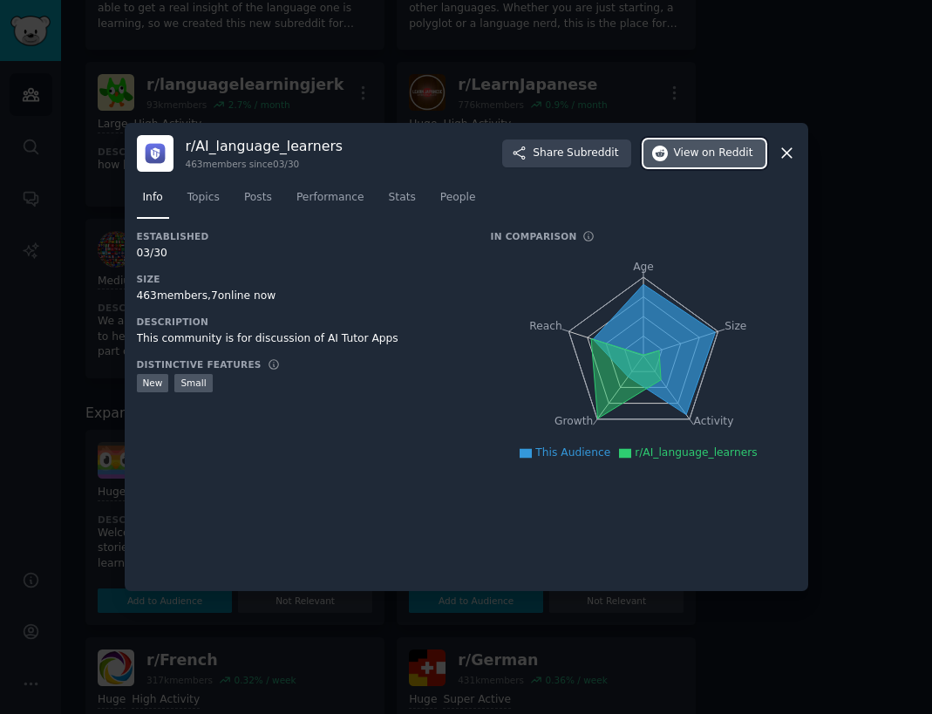
click at [721, 159] on span "on Reddit" at bounding box center [727, 154] width 51 height 16
